Goal: Navigation & Orientation: Find specific page/section

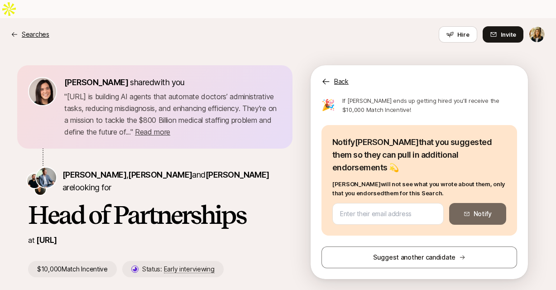
click at [35, 29] on p "Searches" at bounding box center [36, 34] width 28 height 11
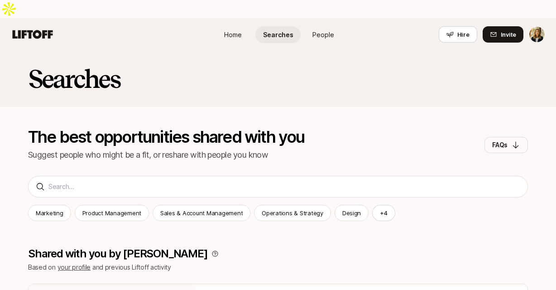
click at [321, 26] on link "People" at bounding box center [323, 34] width 45 height 17
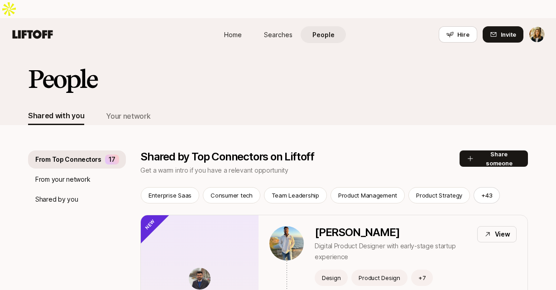
click at [281, 30] on span "Searches" at bounding box center [278, 35] width 29 height 10
